Goal: Find specific page/section: Find specific page/section

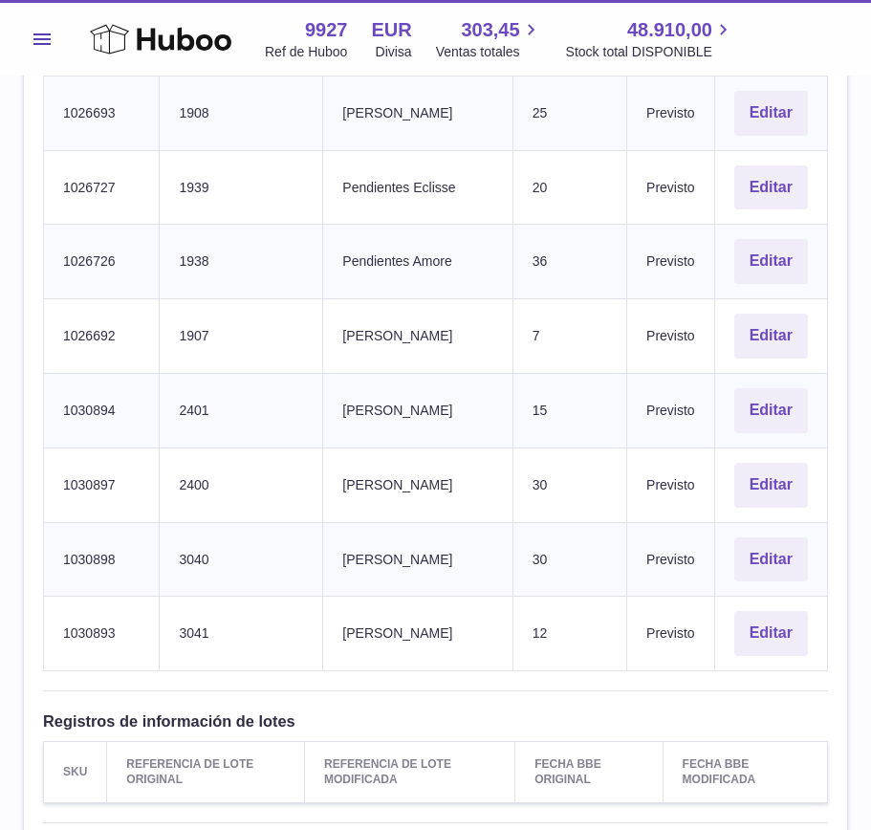
scroll to position [3461, 0]
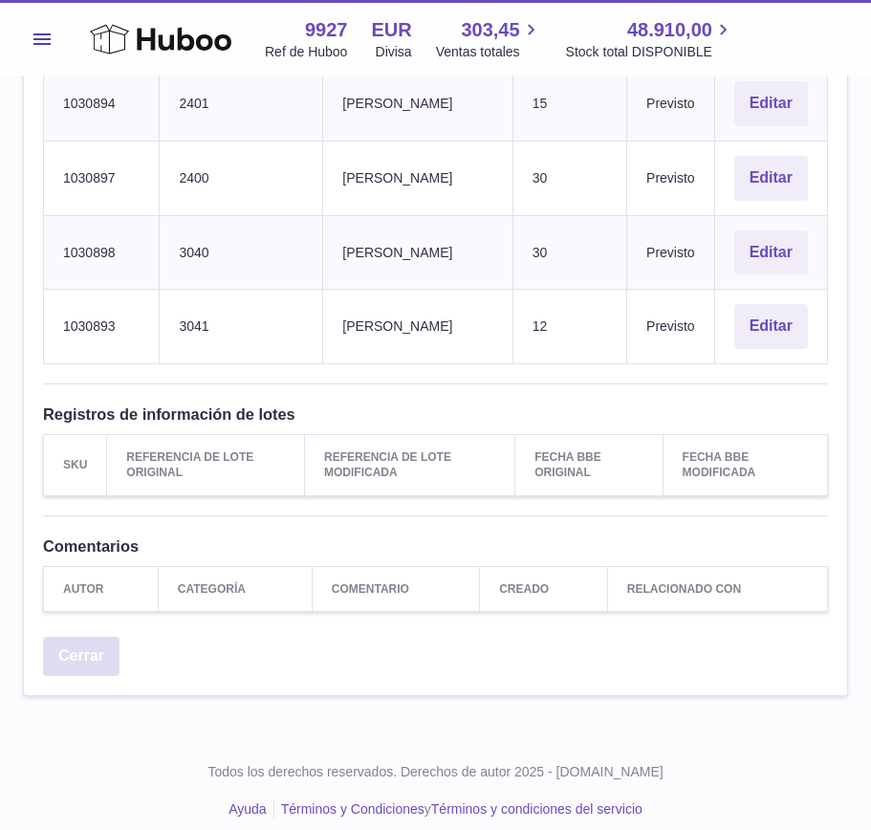
click at [101, 637] on link "Cerrar" at bounding box center [81, 656] width 76 height 39
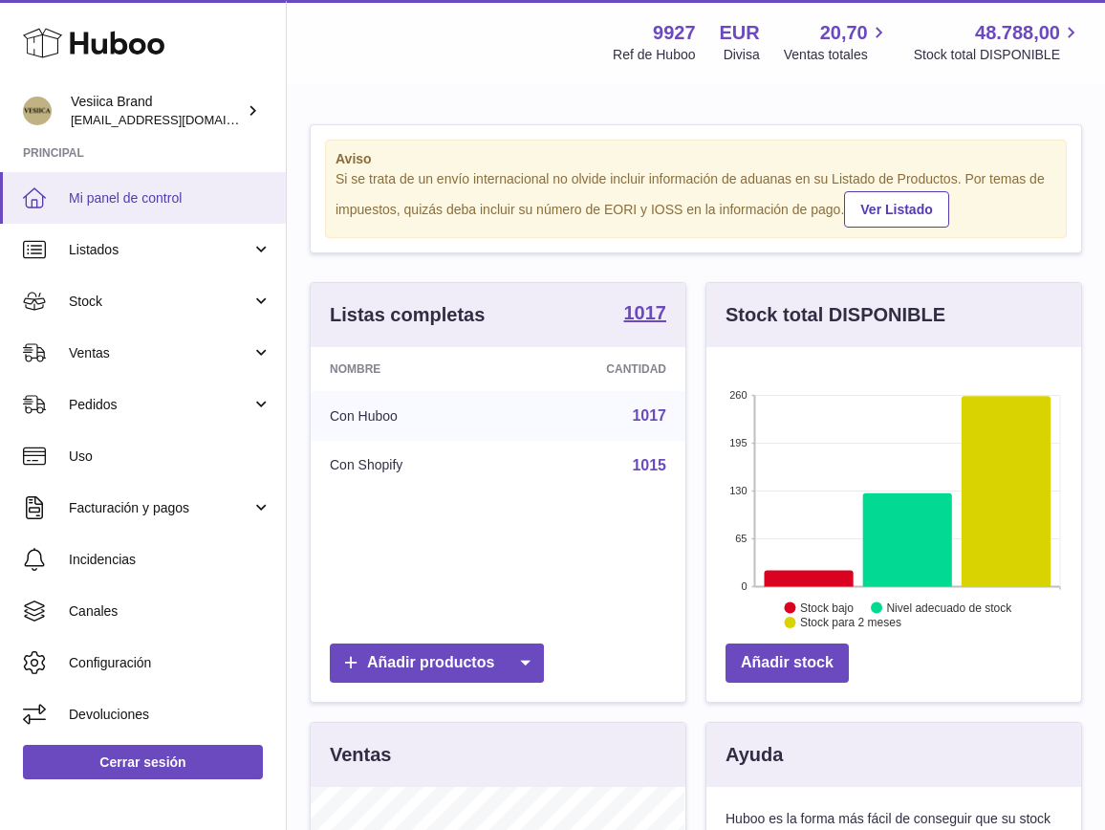
scroll to position [298, 375]
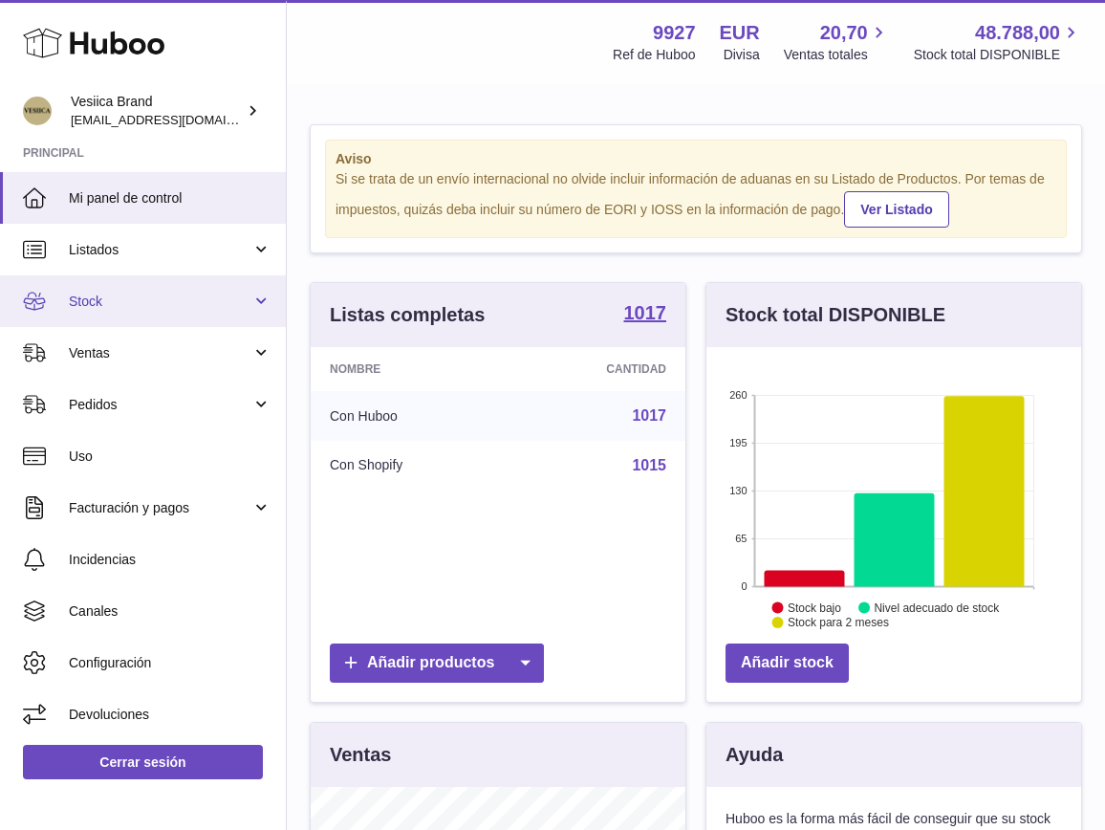
click at [170, 305] on span "Stock" at bounding box center [160, 302] width 183 height 18
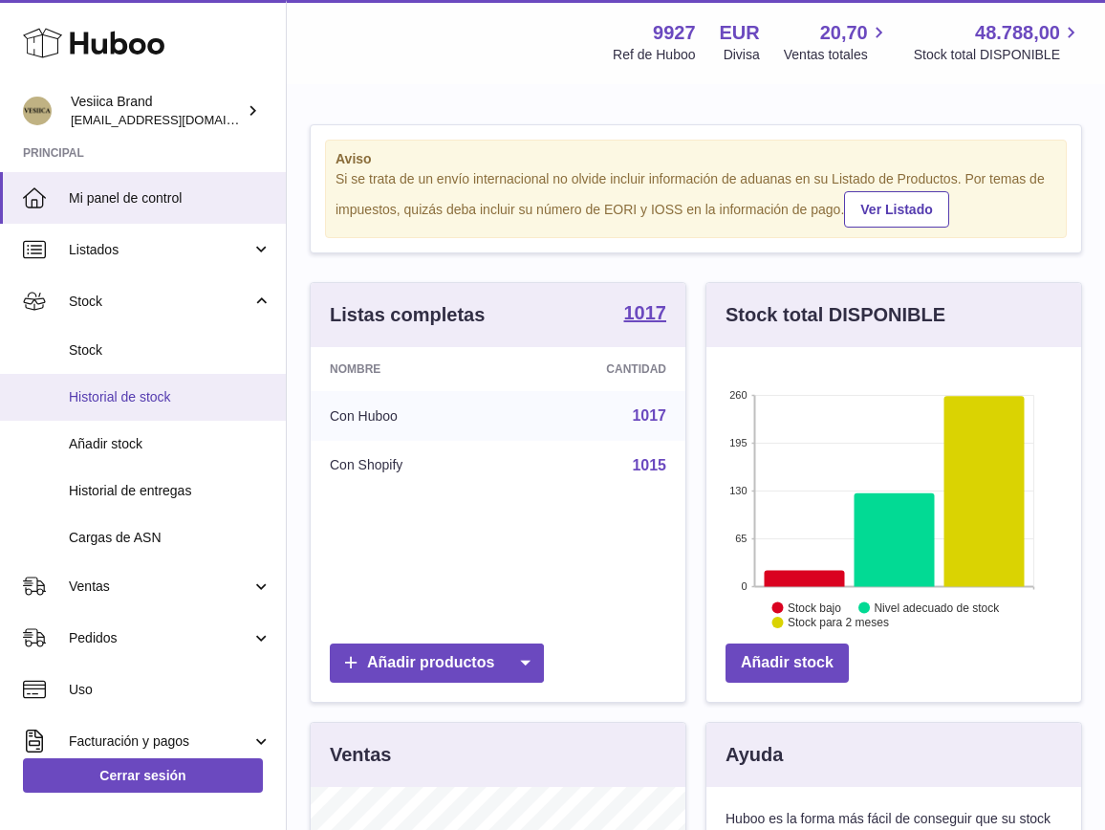
click at [153, 396] on span "Historial de stock" at bounding box center [170, 397] width 203 height 18
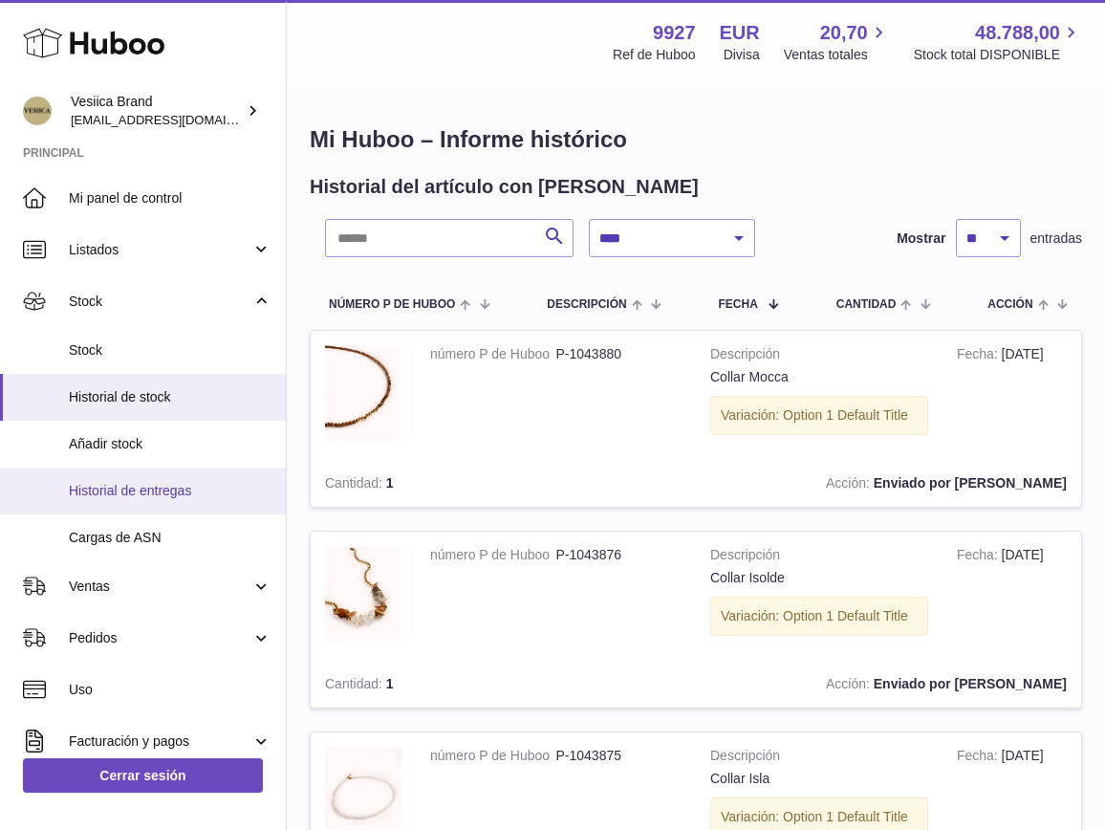
click at [157, 478] on link "Historial de entregas" at bounding box center [143, 490] width 286 height 47
